Goal: Task Accomplishment & Management: Use online tool/utility

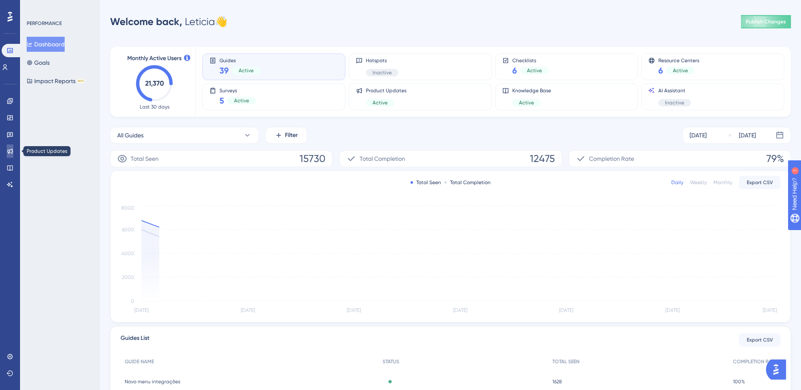
click at [10, 146] on link at bounding box center [10, 150] width 7 height 13
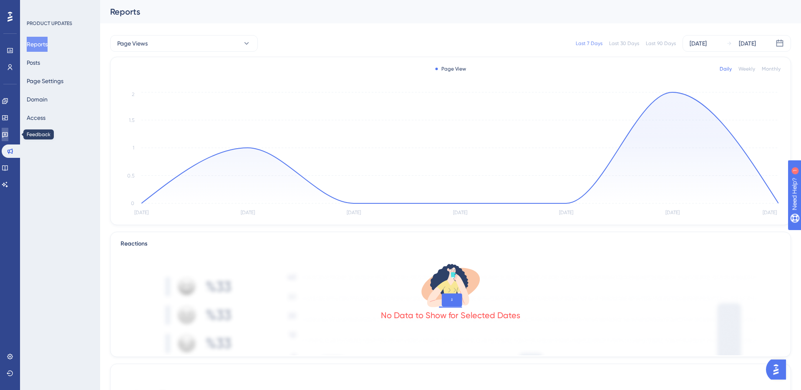
click at [8, 136] on icon at bounding box center [5, 134] width 7 height 7
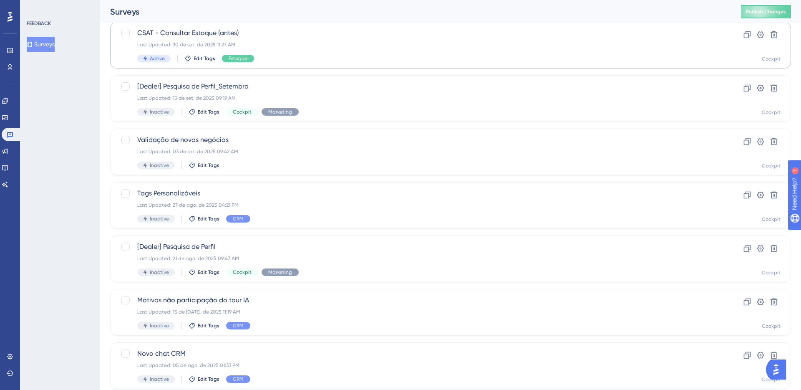
scroll to position [258, 0]
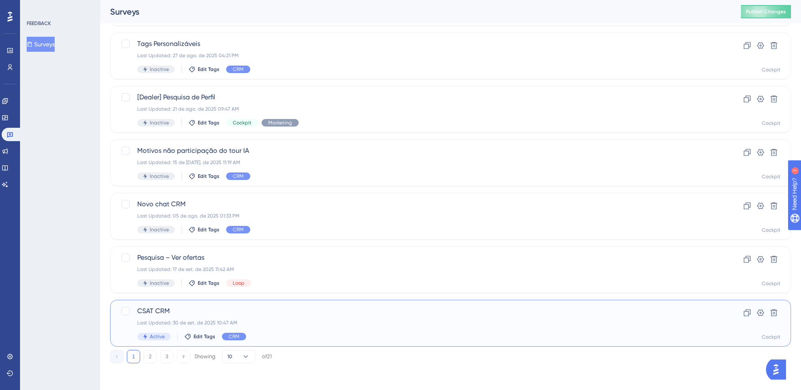
click at [311, 325] on div "Last Updated: 30 de set. de 2025 10:47 AM" at bounding box center [417, 322] width 560 height 7
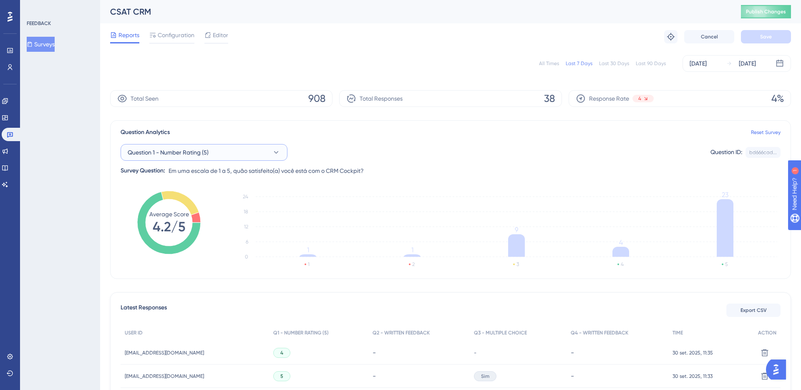
click at [176, 148] on span "Question 1 - Number Rating (5)" at bounding box center [168, 152] width 81 height 10
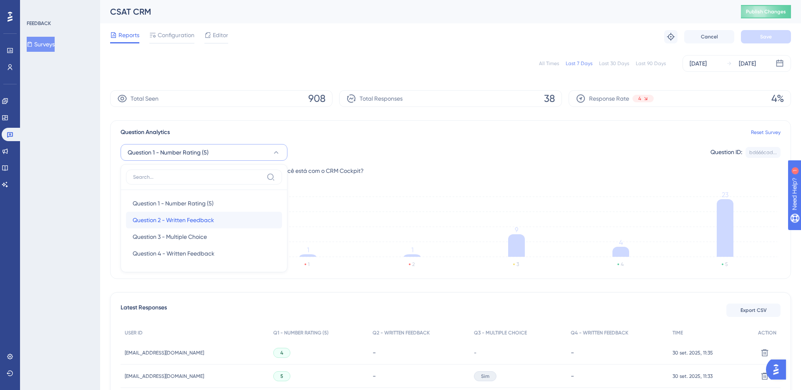
click at [180, 221] on span "Question 2 - Written Feedback" at bounding box center [173, 220] width 81 height 10
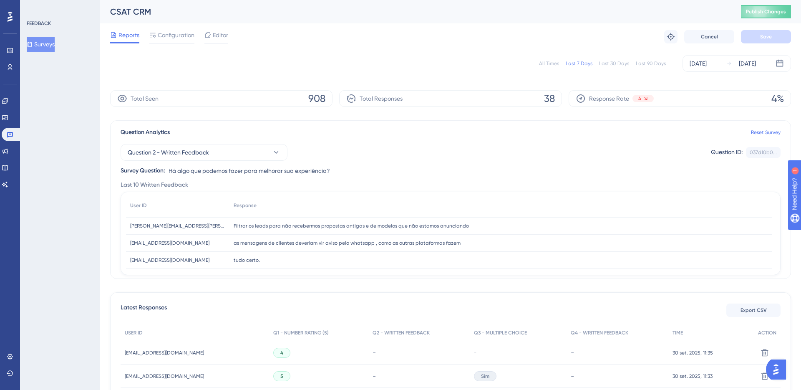
scroll to position [51, 0]
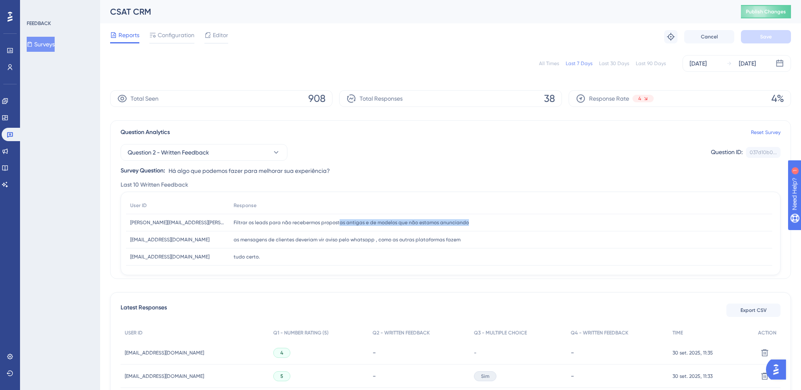
drag, startPoint x: 364, startPoint y: 219, endPoint x: 480, endPoint y: 221, distance: 115.6
click at [480, 221] on div "Filtrar os leads para não recebermos propostas antigas e de modelos que não est…" at bounding box center [500, 222] width 543 height 17
click at [369, 231] on div "as mensagens de clientes deveriam vir aviso pelo whatsapp , como as outras plat…" at bounding box center [500, 239] width 543 height 17
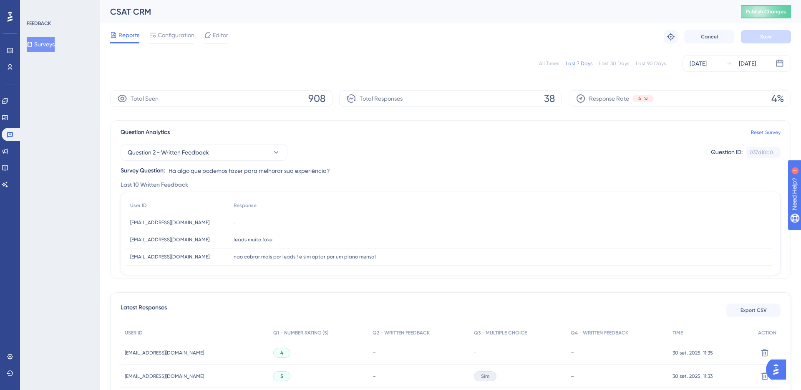
scroll to position [125, 0]
click at [164, 156] on span "Question 2 - Written Feedback" at bounding box center [168, 152] width 81 height 10
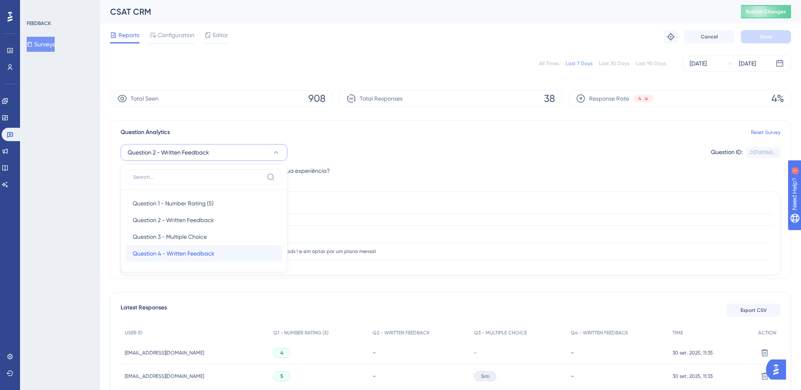
click at [158, 254] on span "Question 4 - Written Feedback" at bounding box center [174, 253] width 82 height 10
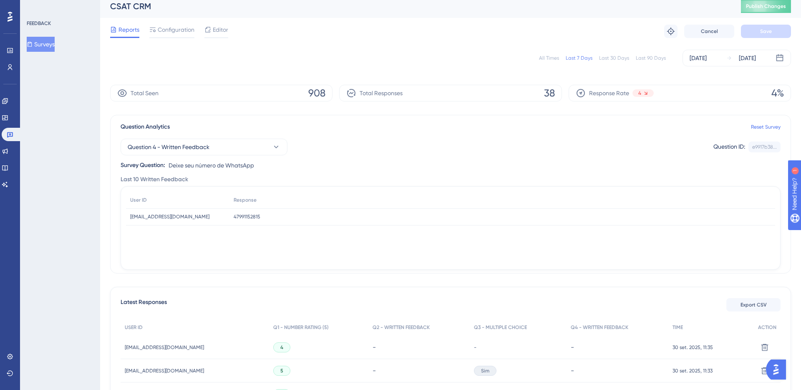
scroll to position [7, 0]
click at [238, 214] on span "47991152815" at bounding box center [247, 214] width 27 height 7
click at [186, 221] on div "[EMAIL_ADDRESS][DOMAIN_NAME] [EMAIL_ADDRESS][DOMAIN_NAME]" at bounding box center [177, 214] width 103 height 17
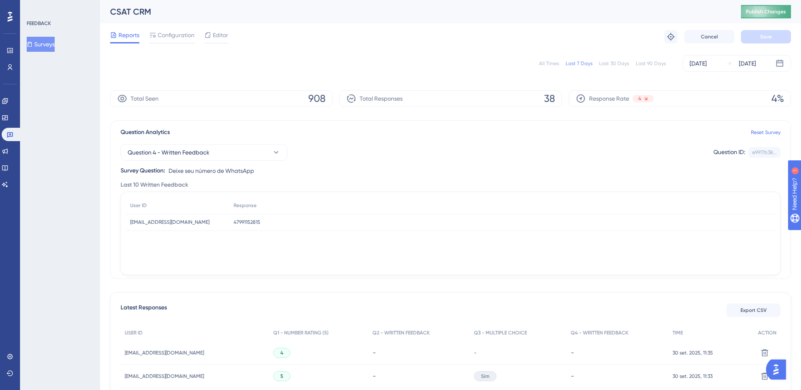
click at [767, 16] on button "Publish Changes" at bounding box center [766, 11] width 50 height 13
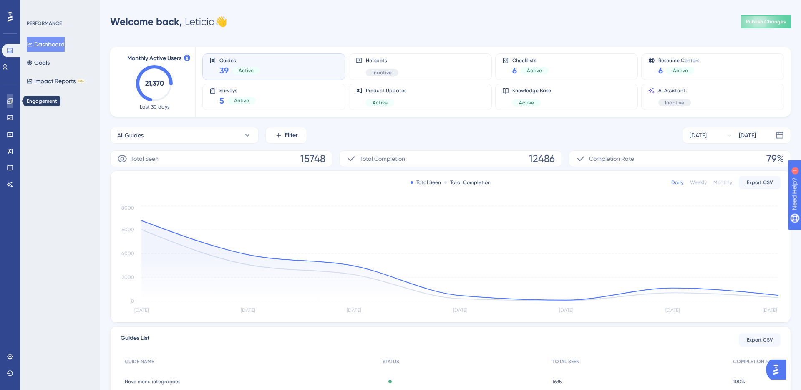
click at [11, 100] on icon at bounding box center [9, 100] width 5 height 5
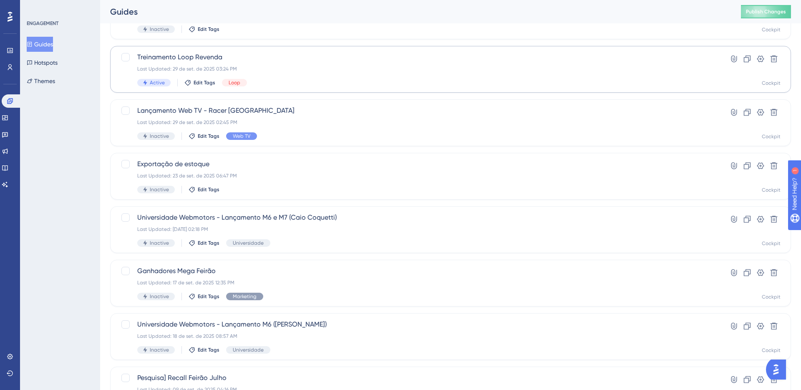
scroll to position [258, 0]
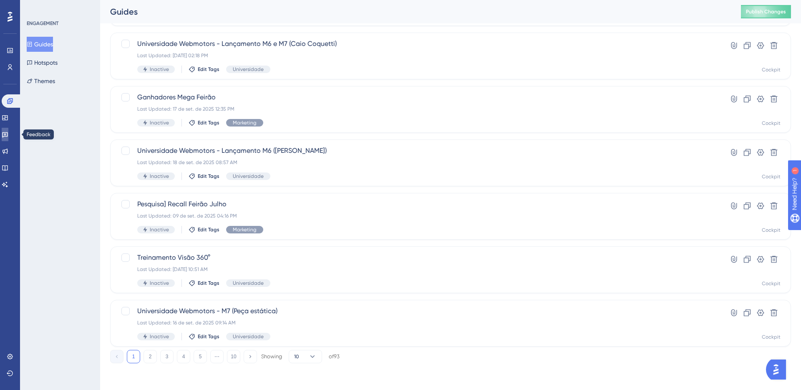
click at [8, 130] on link at bounding box center [5, 134] width 7 height 13
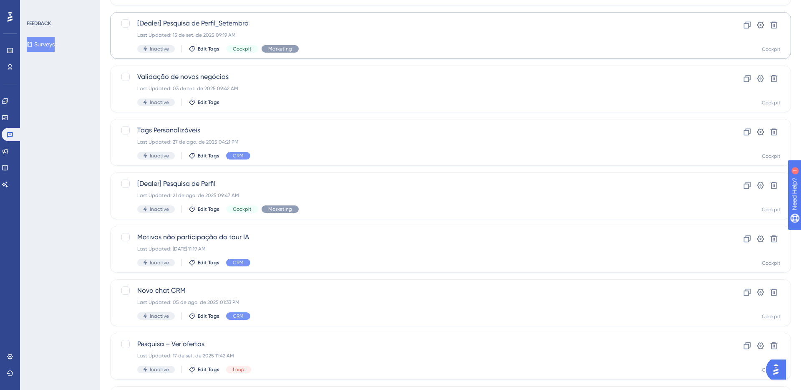
scroll to position [258, 0]
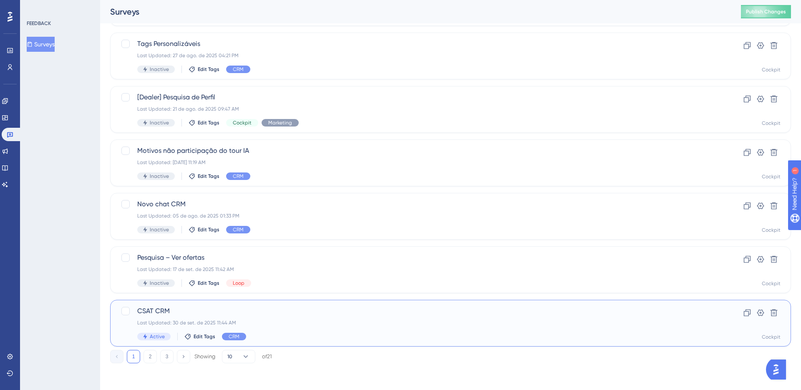
click at [297, 309] on span "CSAT CRM" at bounding box center [417, 311] width 560 height 10
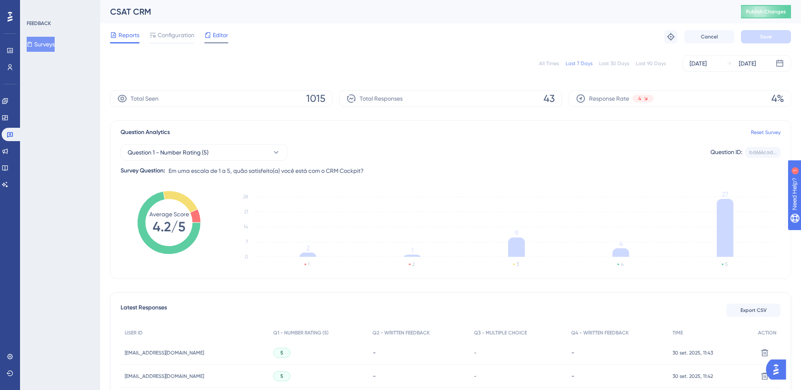
click at [220, 36] on span "Editor" at bounding box center [220, 35] width 15 height 10
